Goal: Information Seeking & Learning: Learn about a topic

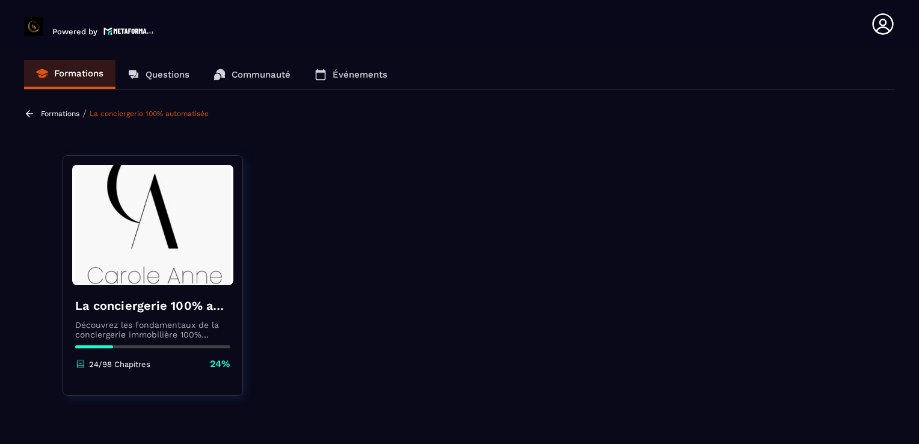
click at [890, 124] on section "Formations Questions Communauté Événements Formations / La conciergerie 100% au…" at bounding box center [459, 248] width 919 height 400
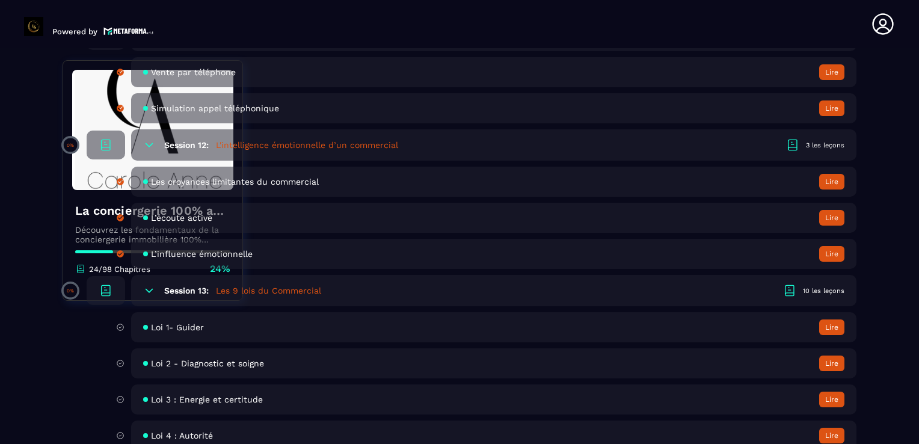
scroll to position [1731, 0]
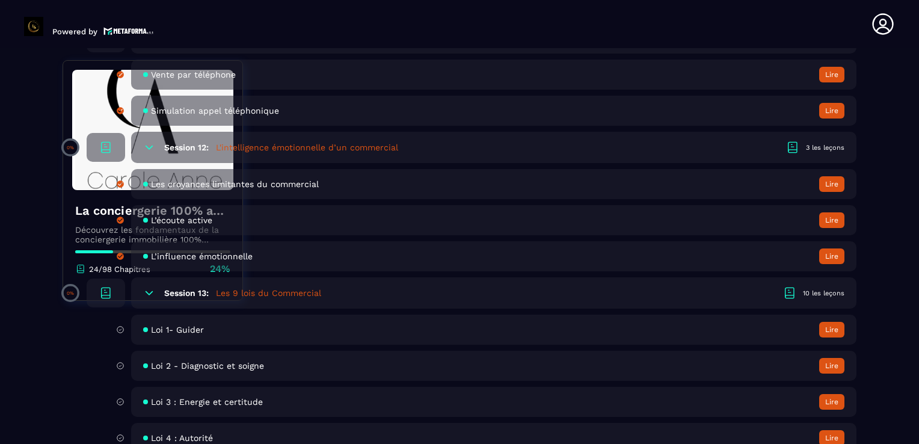
click at [837, 337] on button "Lire" at bounding box center [831, 330] width 25 height 16
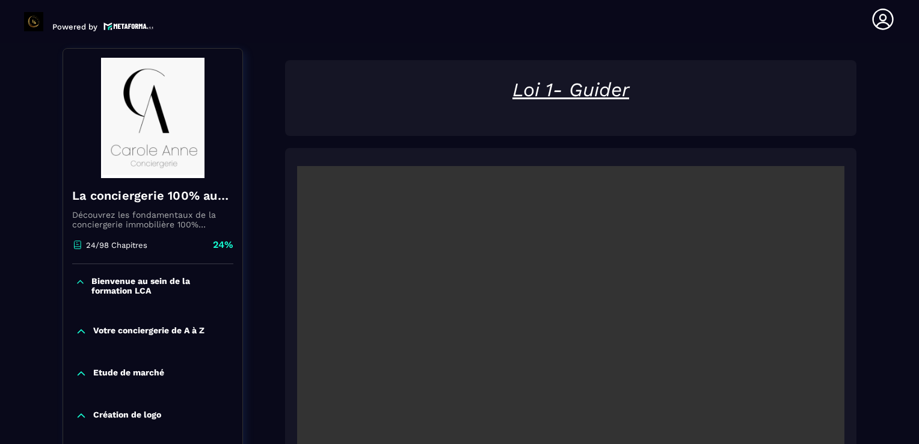
scroll to position [125, 0]
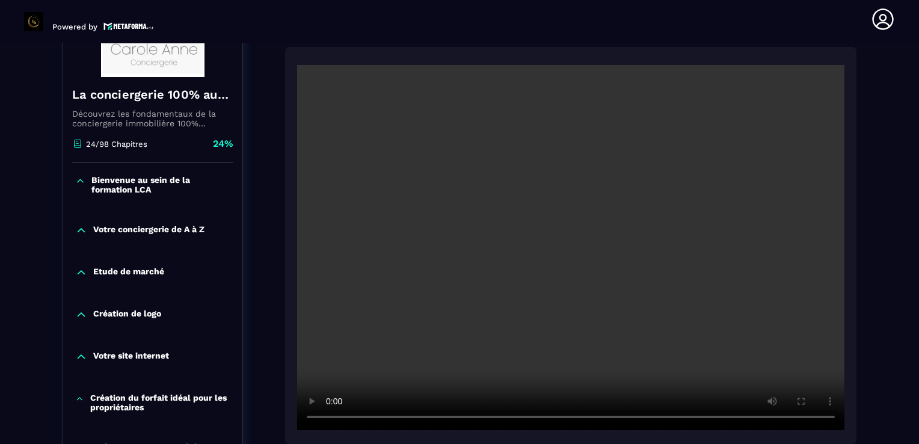
scroll to position [245, 0]
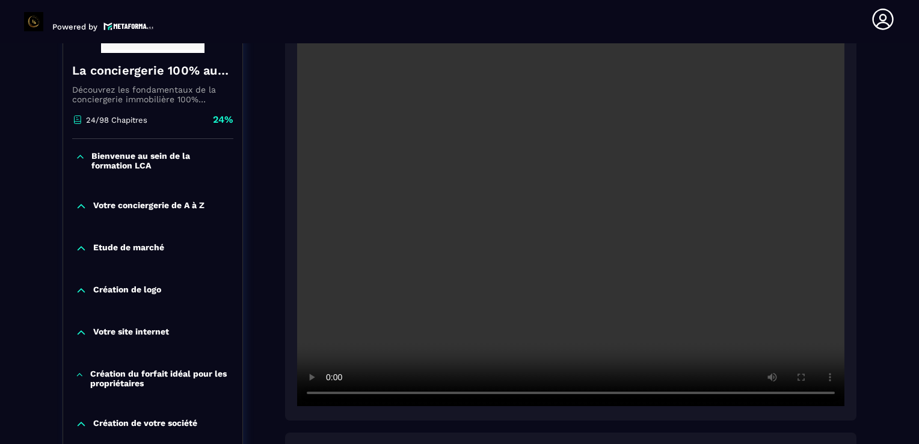
click at [78, 159] on icon at bounding box center [80, 157] width 10 height 12
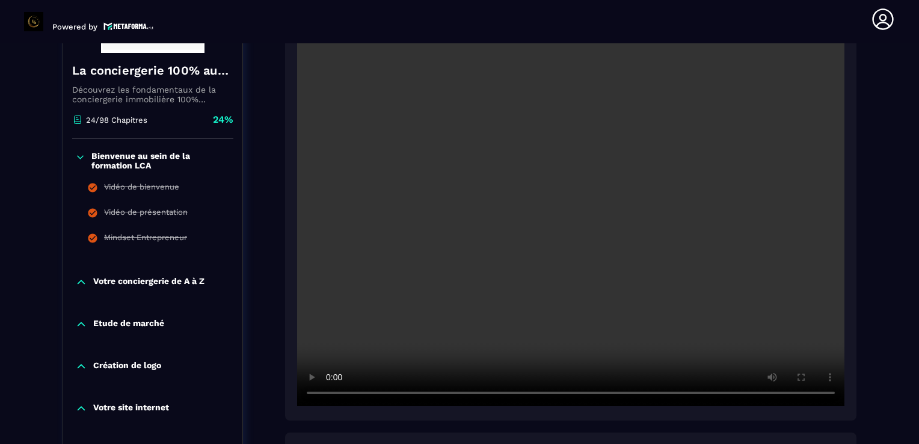
click at [78, 159] on icon at bounding box center [80, 157] width 10 height 12
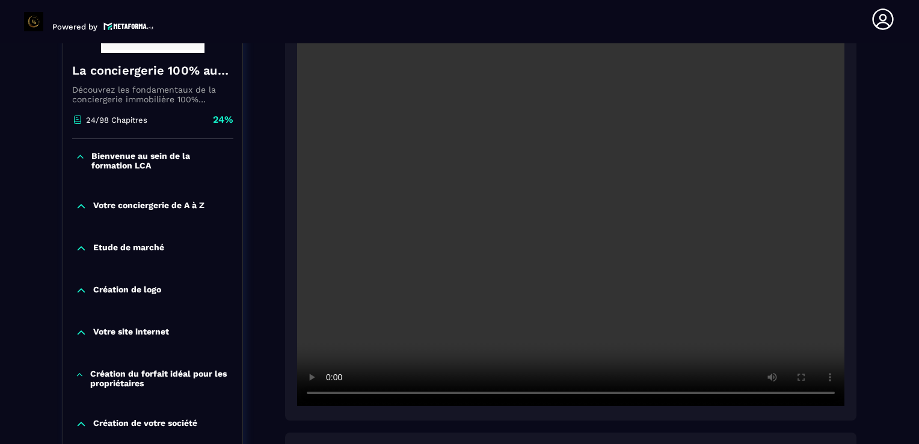
click at [236, 304] on div "Création de logo" at bounding box center [152, 293] width 179 height 42
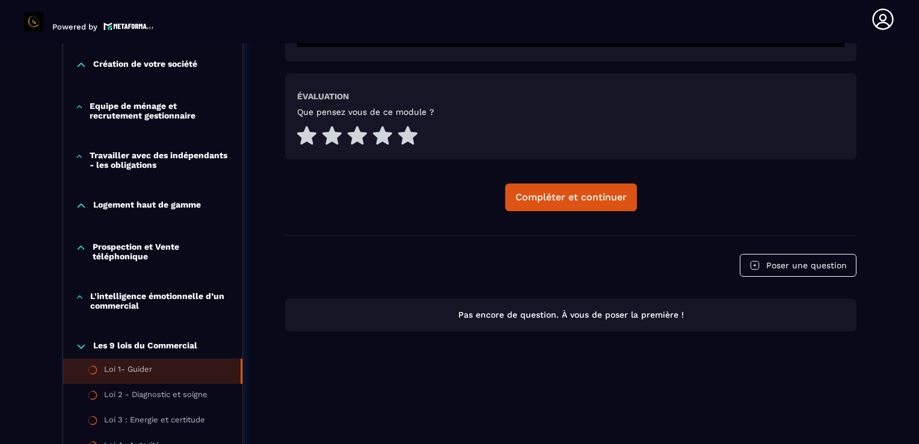
scroll to position [606, 0]
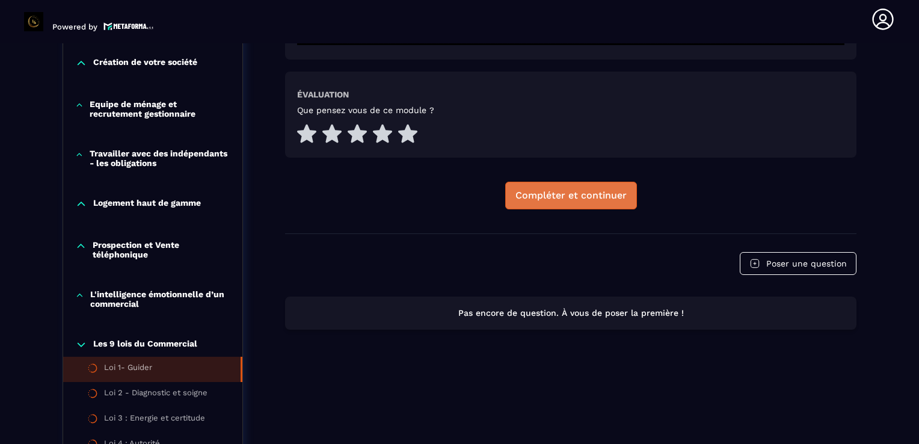
click at [560, 198] on div "Compléter et continuer" at bounding box center [570, 195] width 111 height 12
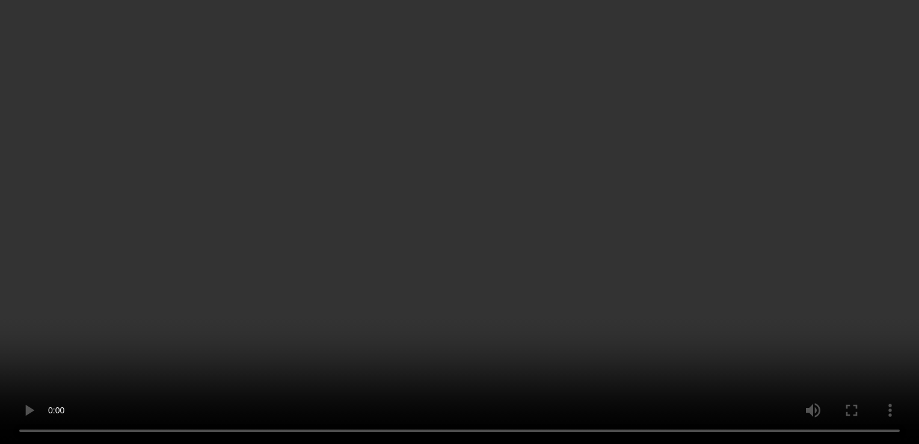
scroll to position [582, 0]
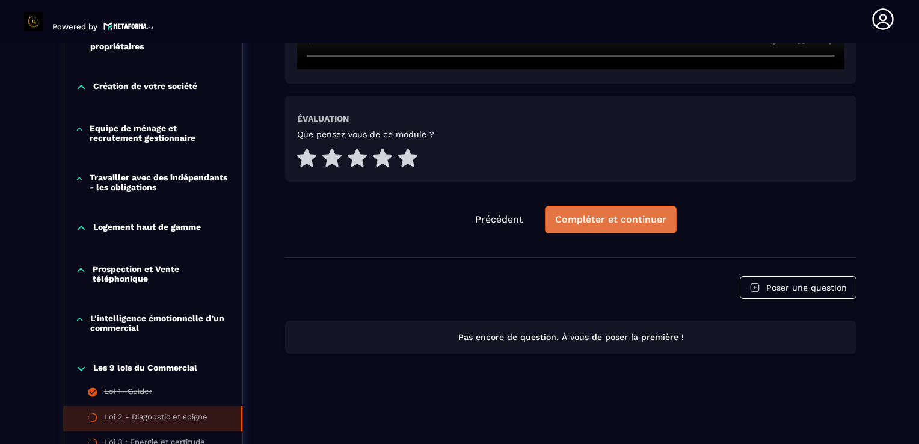
click at [618, 220] on div "Compléter et continuer" at bounding box center [610, 219] width 111 height 12
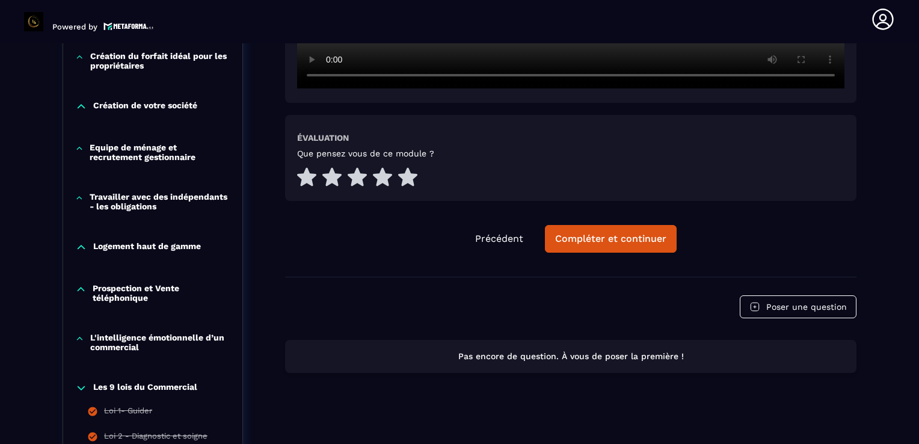
scroll to position [582, 0]
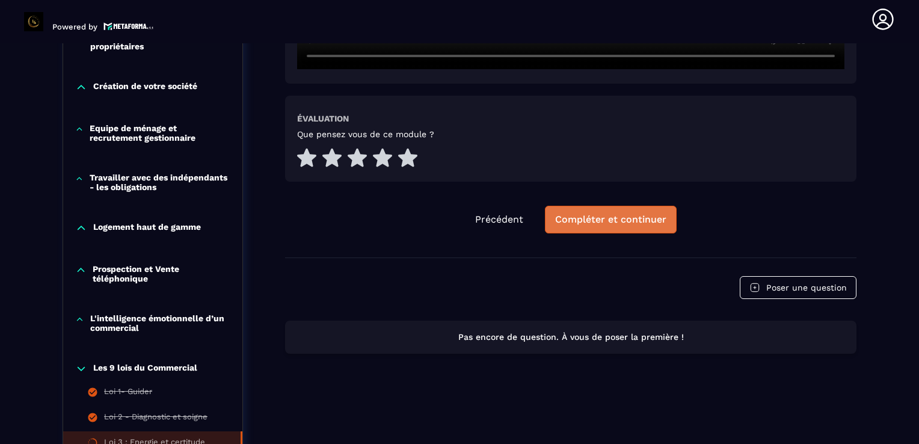
click at [593, 207] on button "Compléter et continuer" at bounding box center [611, 220] width 132 height 28
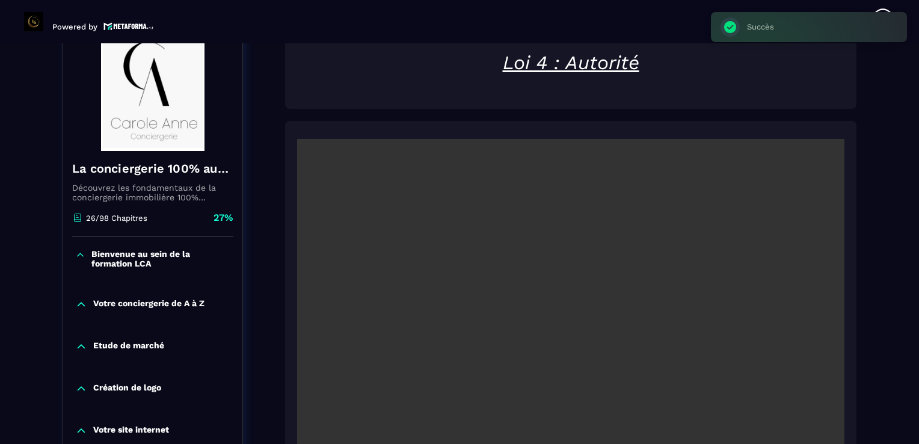
scroll to position [125, 0]
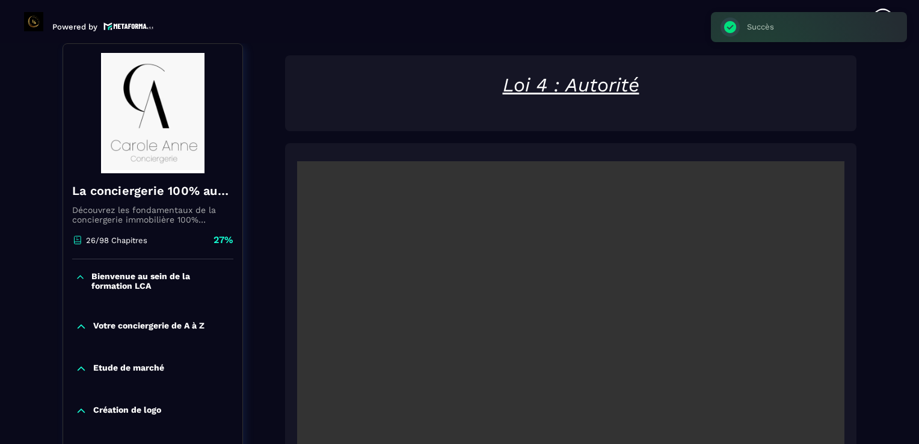
click at [589, 213] on video at bounding box center [570, 343] width 547 height 365
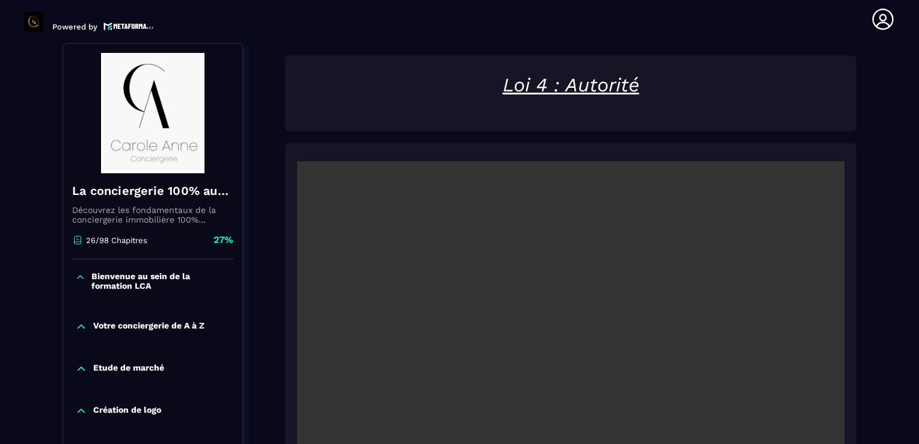
drag, startPoint x: 885, startPoint y: 108, endPoint x: 874, endPoint y: 124, distance: 19.5
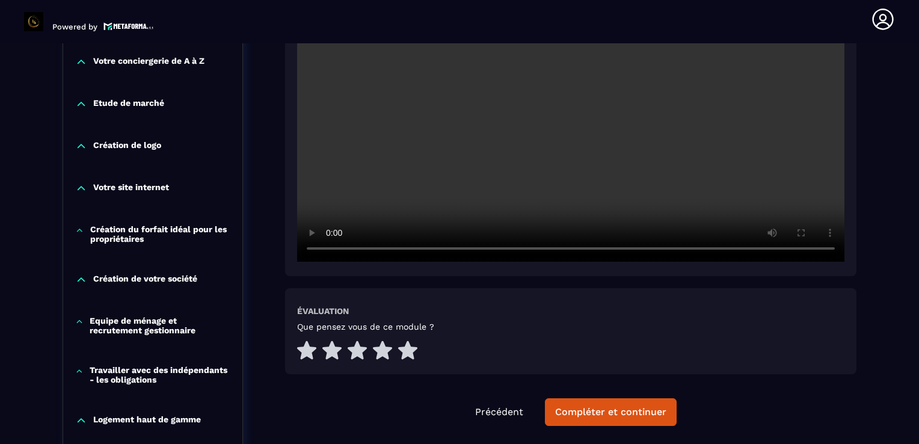
scroll to position [414, 0]
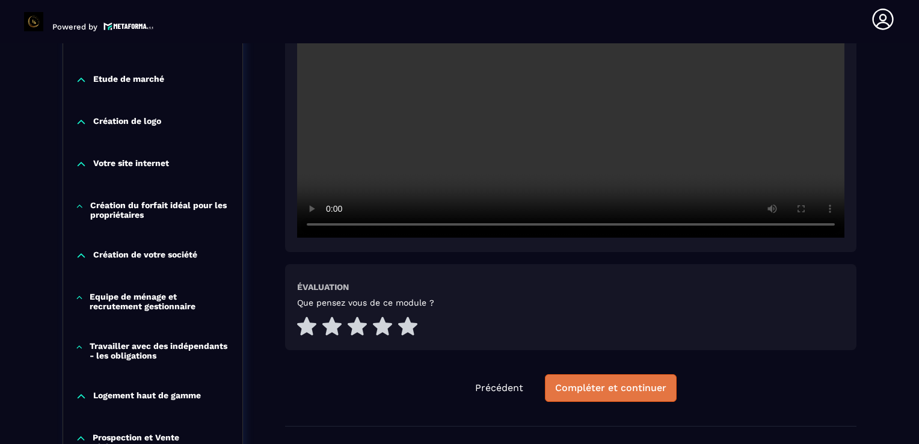
click at [620, 382] on div "Compléter et continuer" at bounding box center [610, 388] width 111 height 12
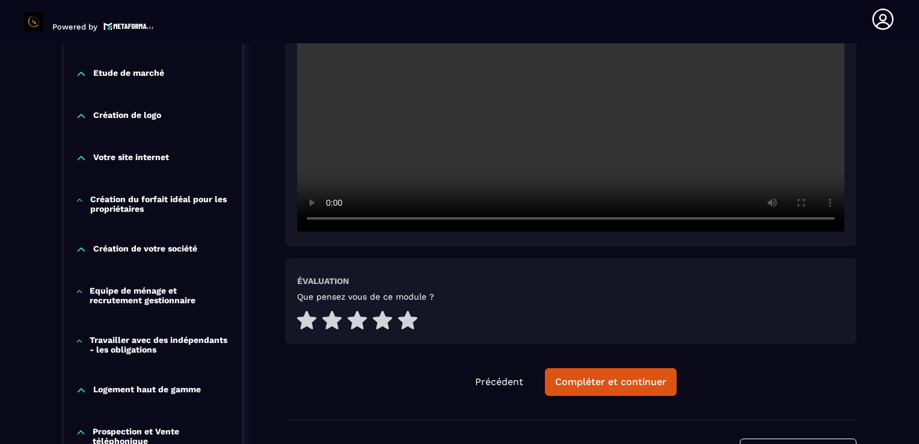
scroll to position [462, 0]
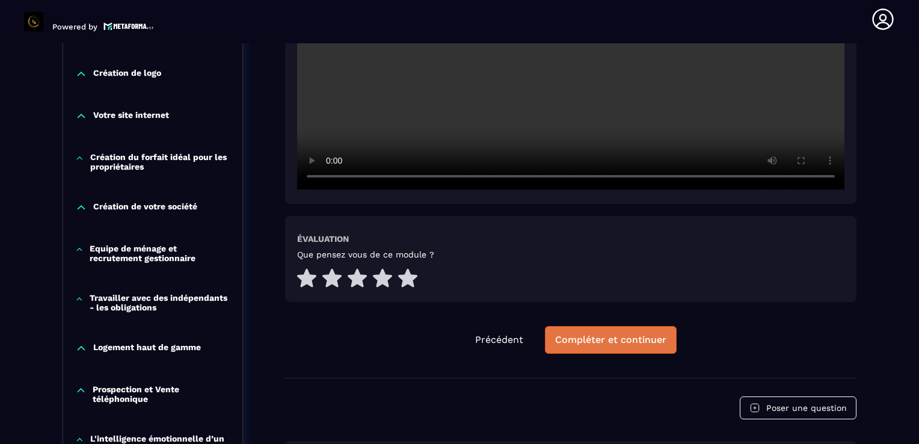
click at [619, 339] on div "Compléter et continuer" at bounding box center [610, 340] width 111 height 12
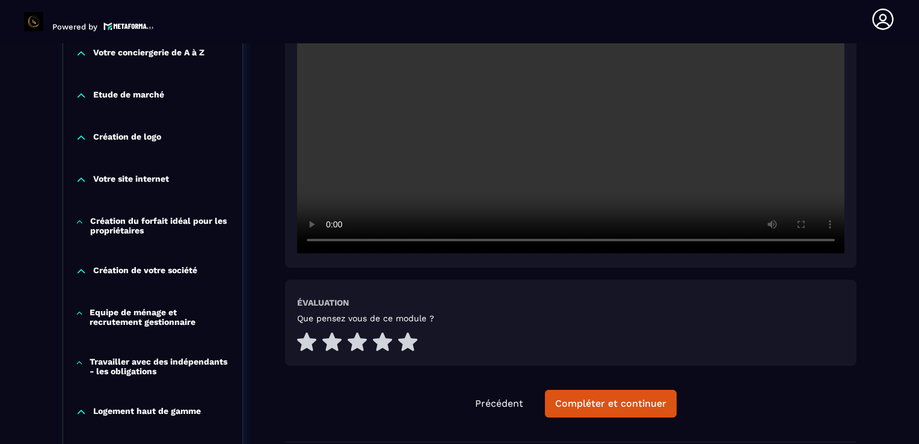
scroll to position [486, 0]
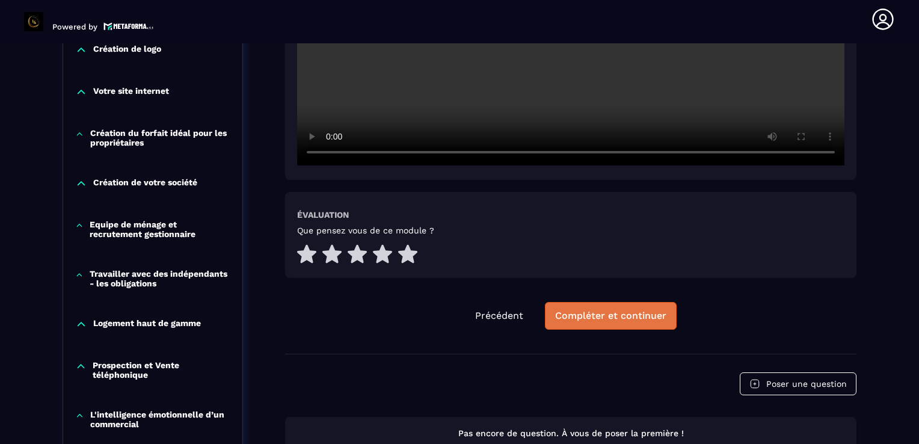
click at [618, 323] on button "Compléter et continuer" at bounding box center [611, 316] width 132 height 28
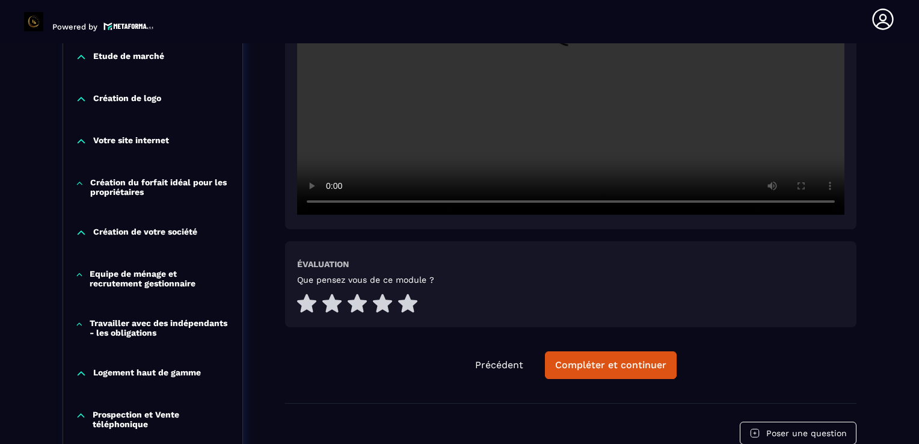
scroll to position [438, 0]
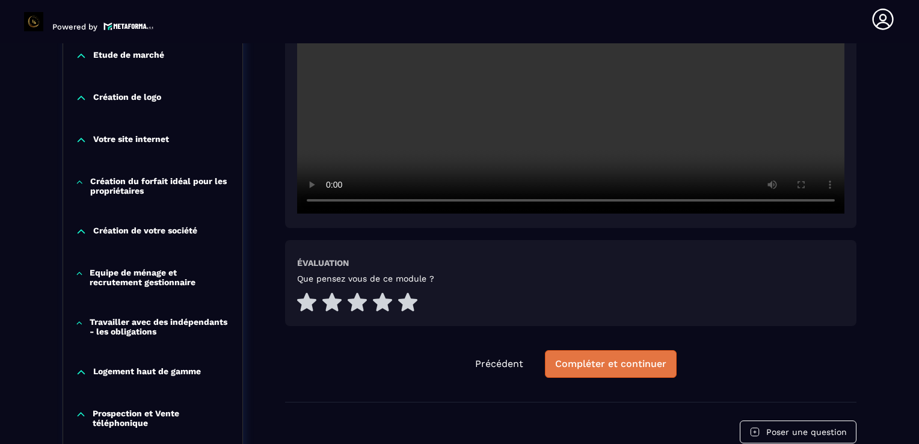
click at [604, 361] on div "Compléter et continuer" at bounding box center [610, 364] width 111 height 12
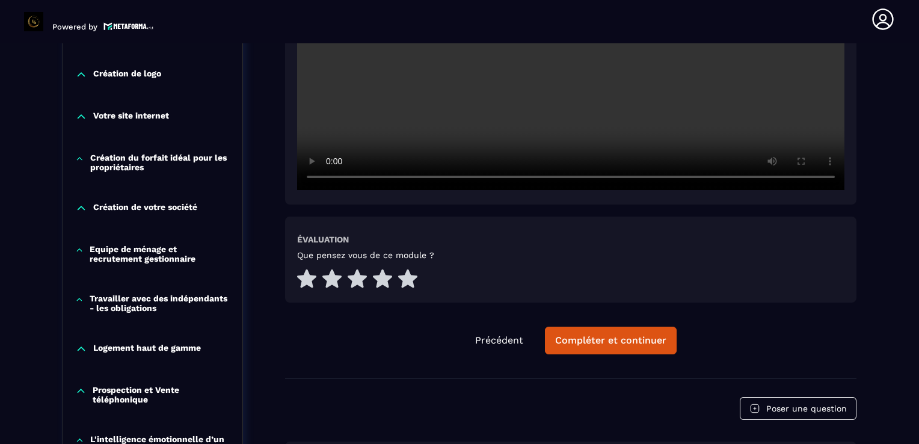
scroll to position [462, 0]
click at [621, 331] on button "Compléter et continuer" at bounding box center [611, 340] width 132 height 28
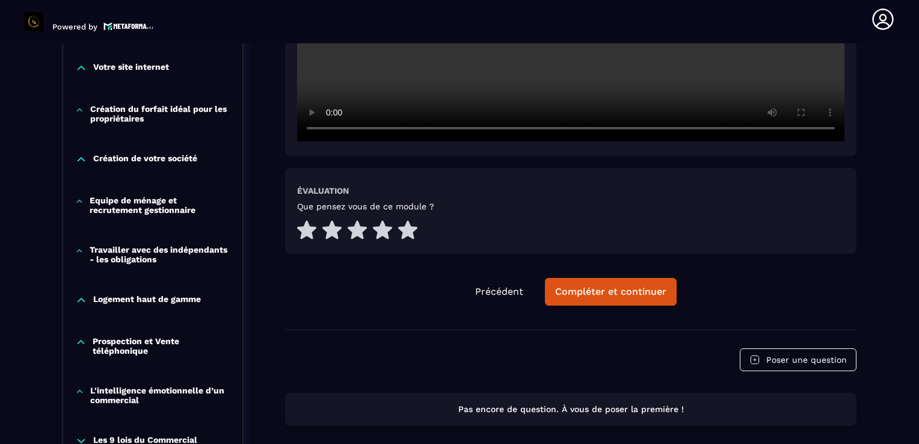
scroll to position [534, 0]
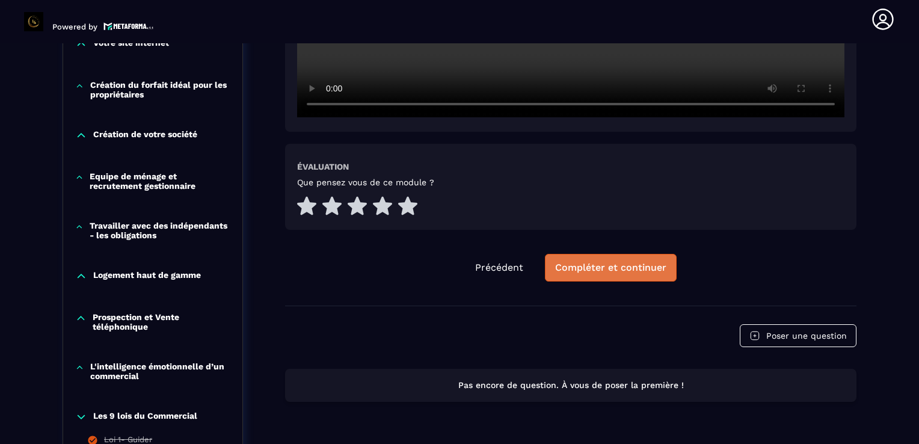
click at [581, 275] on button "Compléter et continuer" at bounding box center [611, 268] width 132 height 28
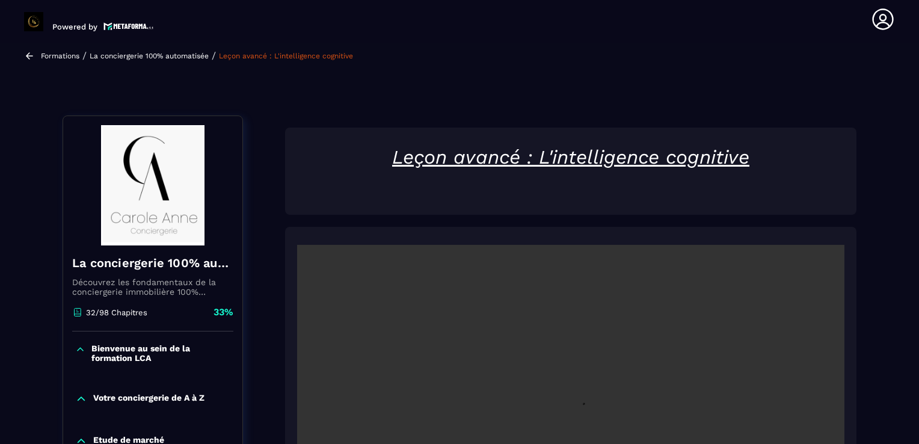
scroll to position [29, 0]
